Goal: Manage account settings

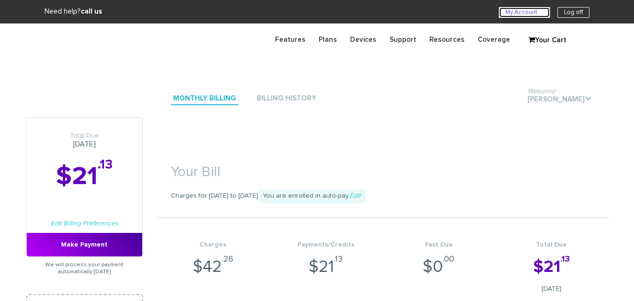
click at [511, 7] on link "My Account U" at bounding box center [524, 12] width 51 height 11
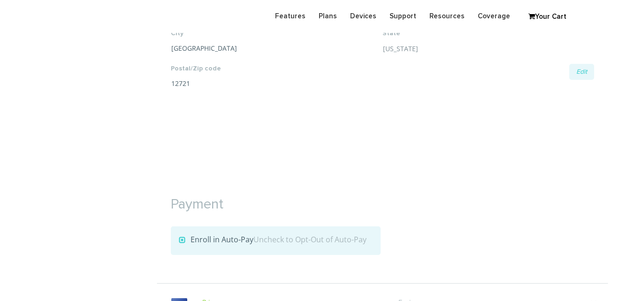
scroll to position [986, 0]
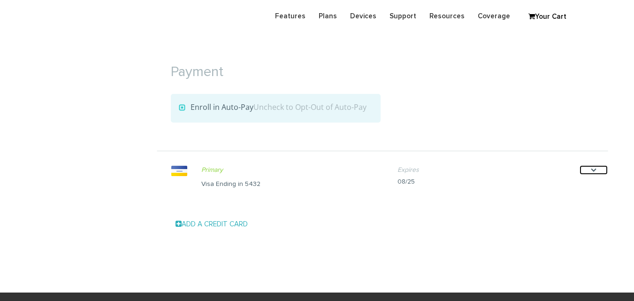
click at [593, 165] on icon "." at bounding box center [594, 169] width 28 height 9
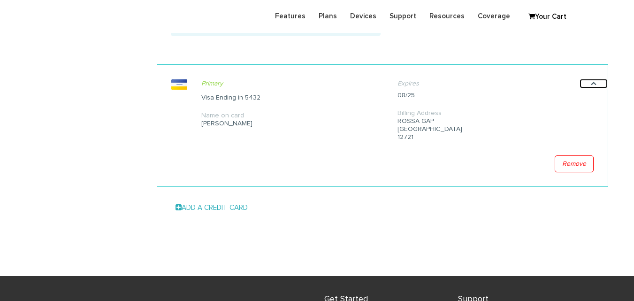
scroll to position [1080, 0]
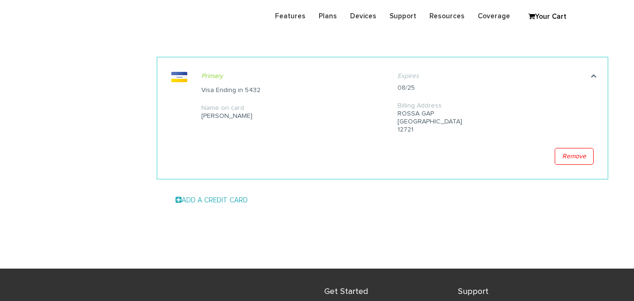
click at [407, 120] on div "Billing Address ROSSA GAP BLOOMINGBURG 12721" at bounding box center [489, 117] width 182 height 31
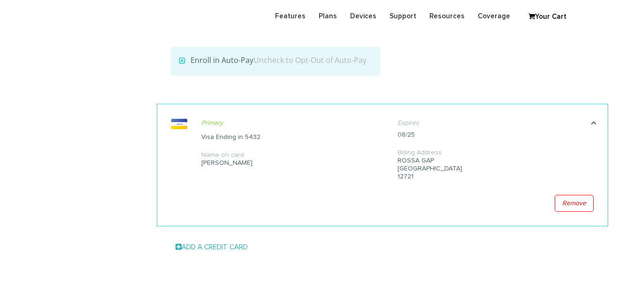
click at [222, 163] on div "Chaim Noe" at bounding box center [292, 163] width 182 height 8
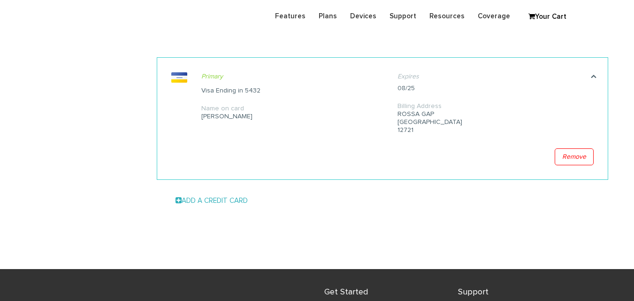
scroll to position [1080, 0]
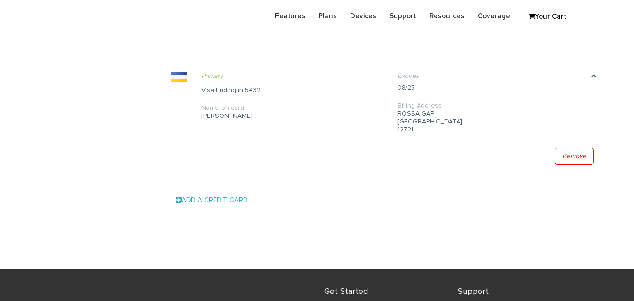
click at [215, 92] on div "Visa Ending in 5432" at bounding box center [292, 89] width 182 height 9
click at [594, 76] on icon "." at bounding box center [594, 75] width 28 height 9
